Goal: Find specific page/section: Find specific page/section

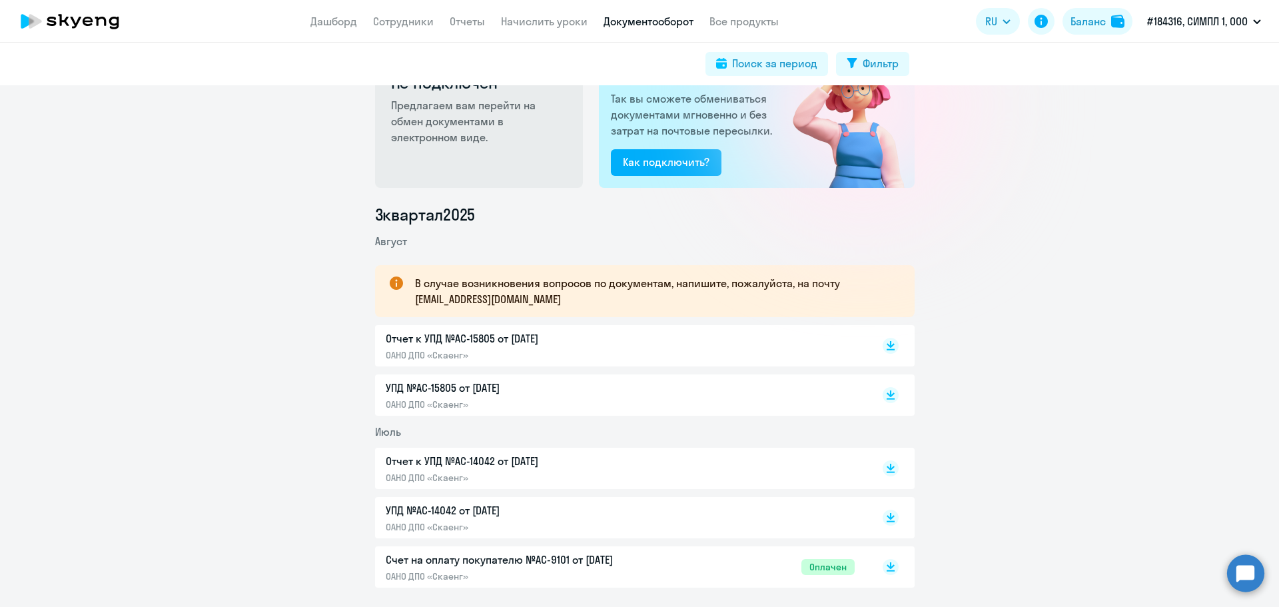
scroll to position [112, 0]
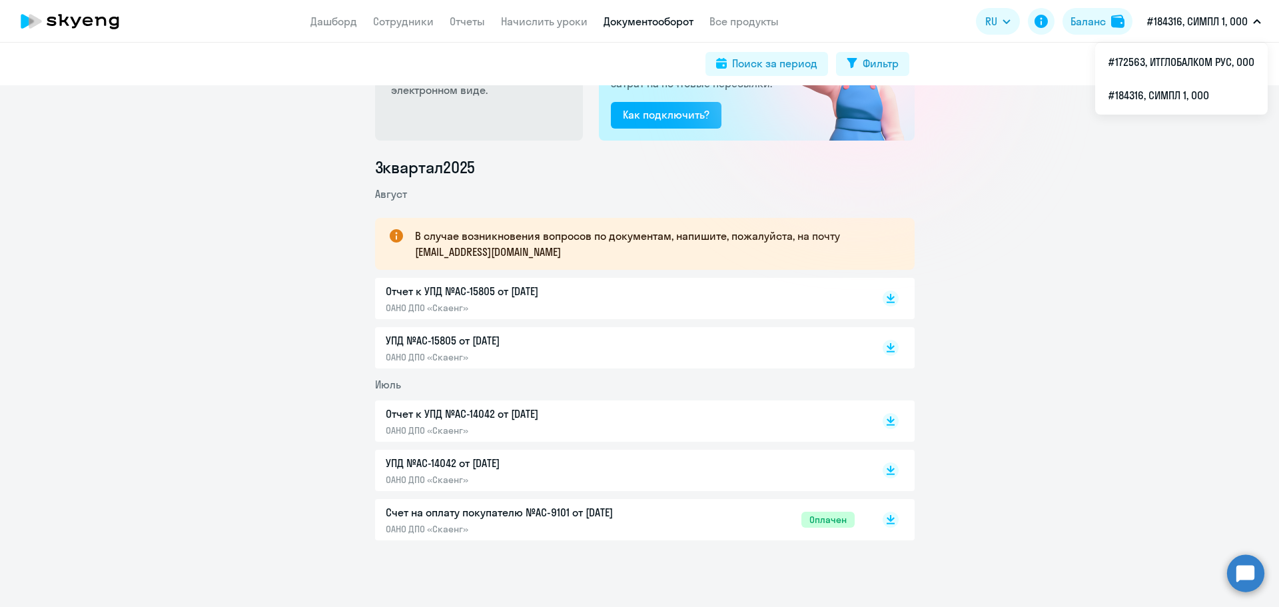
click at [1215, 24] on p "#184316, СИМПЛ 1, ООО" at bounding box center [1197, 21] width 101 height 16
click at [1195, 63] on li "#172563, ИТГЛОБАЛКОМ РУС, ООО" at bounding box center [1181, 61] width 173 height 33
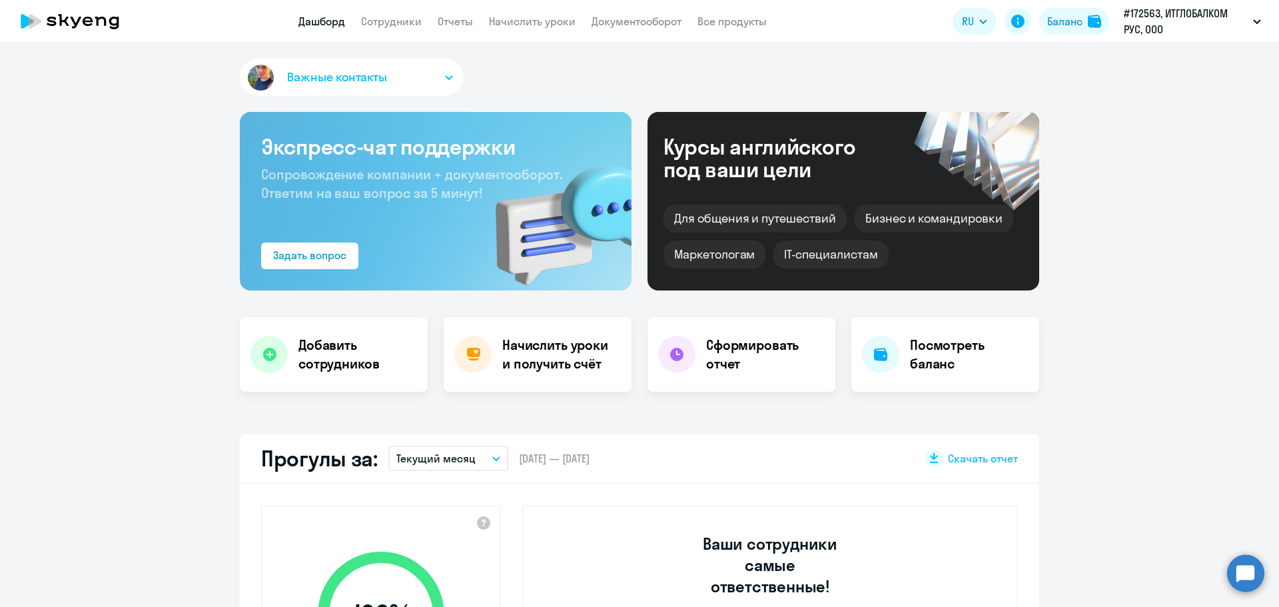
select select "30"
click at [614, 29] on app-header "Дашборд Сотрудники Отчеты Начислить уроки Документооборот Все продукты Дашборд …" at bounding box center [639, 21] width 1279 height 43
click at [614, 23] on link "Документооборот" at bounding box center [637, 21] width 90 height 13
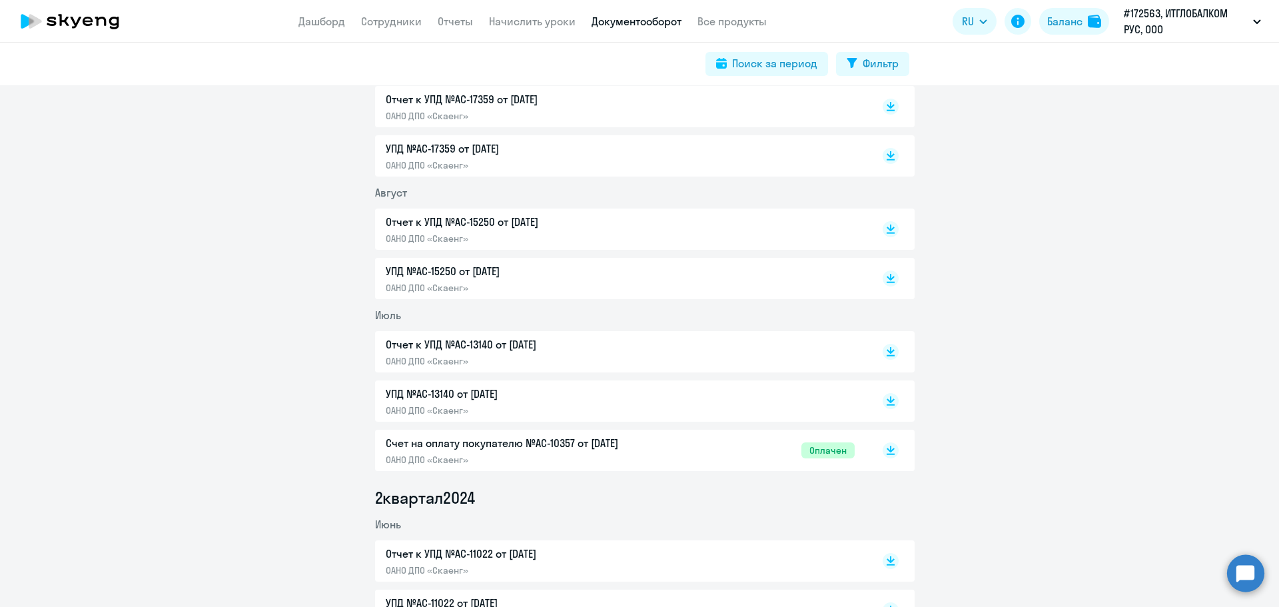
scroll to position [2065, 0]
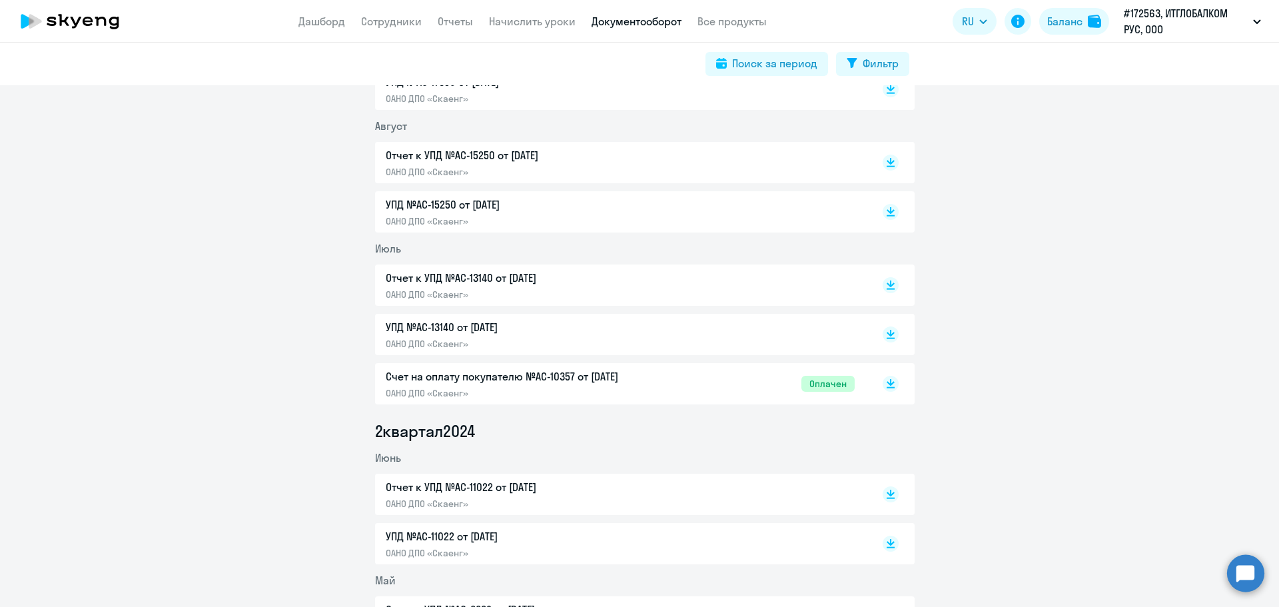
click at [594, 374] on p "Счет на оплату покупателю №AC-10357 от [DATE]" at bounding box center [526, 376] width 280 height 16
click at [490, 320] on p "УПД №AC-13140 от [DATE]" at bounding box center [526, 327] width 280 height 16
click at [545, 280] on p "Отчет к УПД №AC-13140 от [DATE]" at bounding box center [526, 278] width 280 height 16
